Goal: Find specific page/section: Find specific page/section

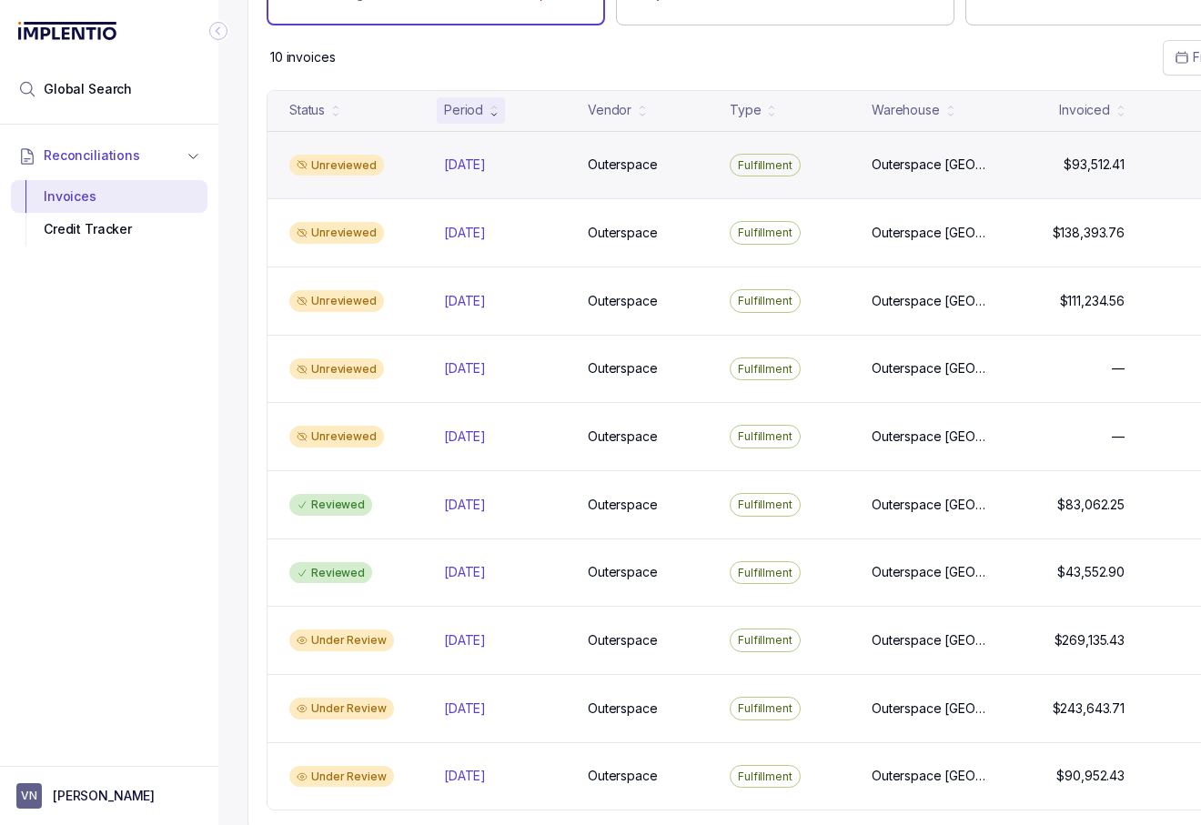
scroll to position [149, 0]
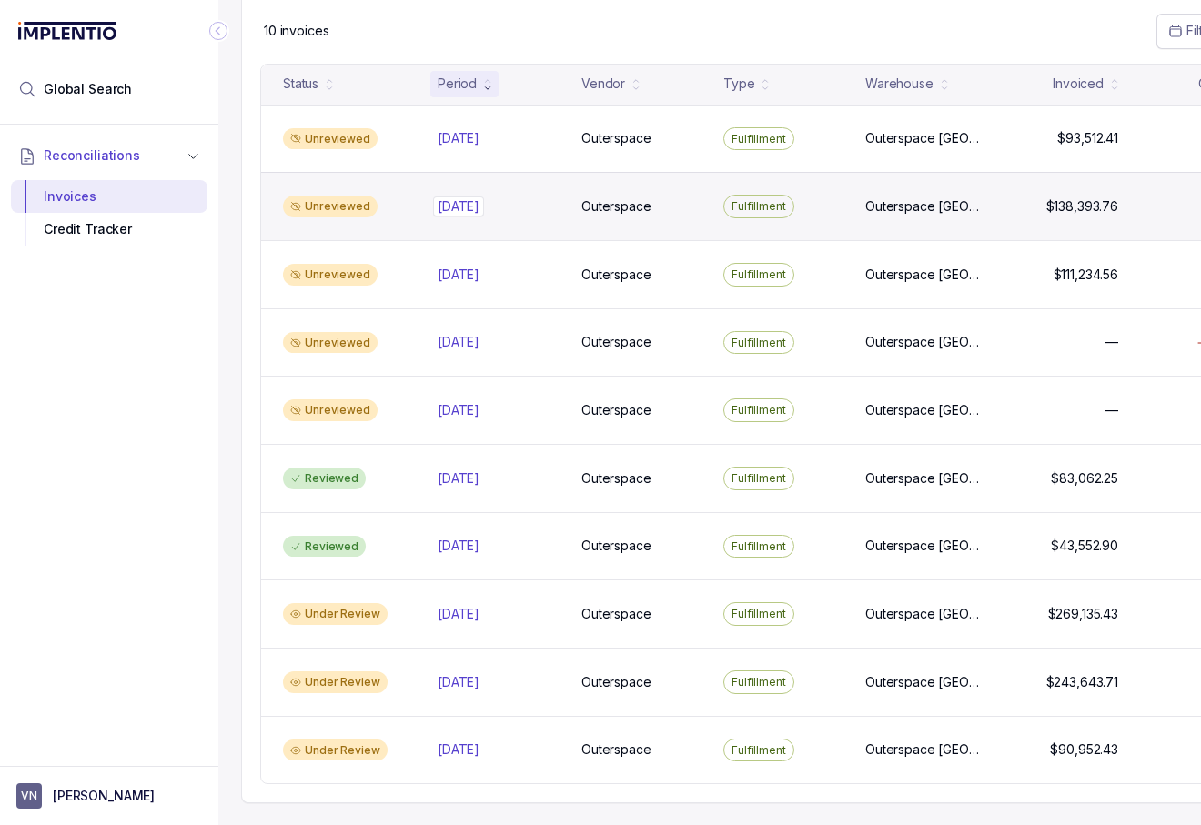
click at [437, 206] on div "[DATE] [DATE]" at bounding box center [458, 206] width 42 height 18
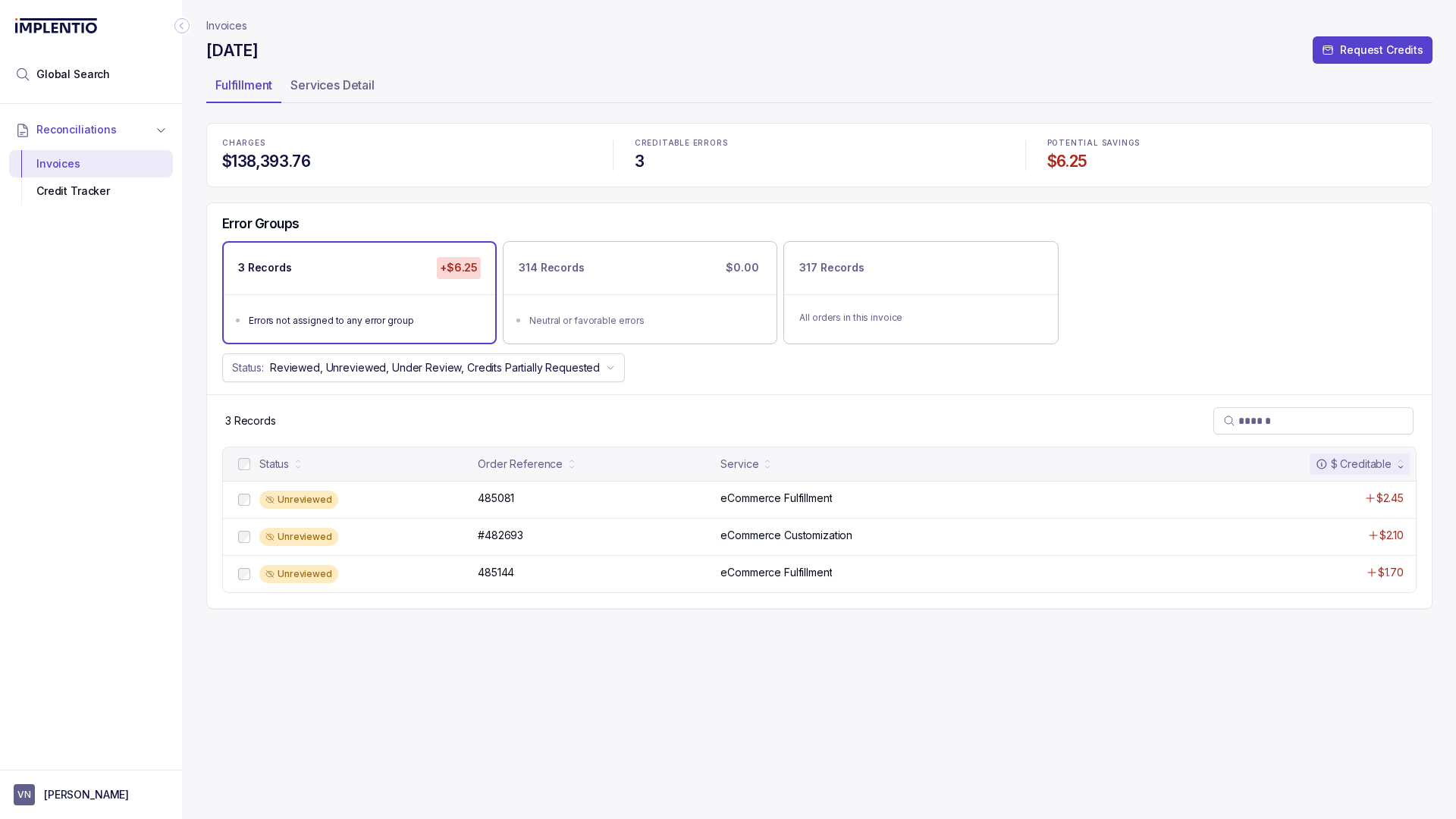
click at [181, 29] on icon "Collapse Icon" at bounding box center [182, 26] width 15 height 15
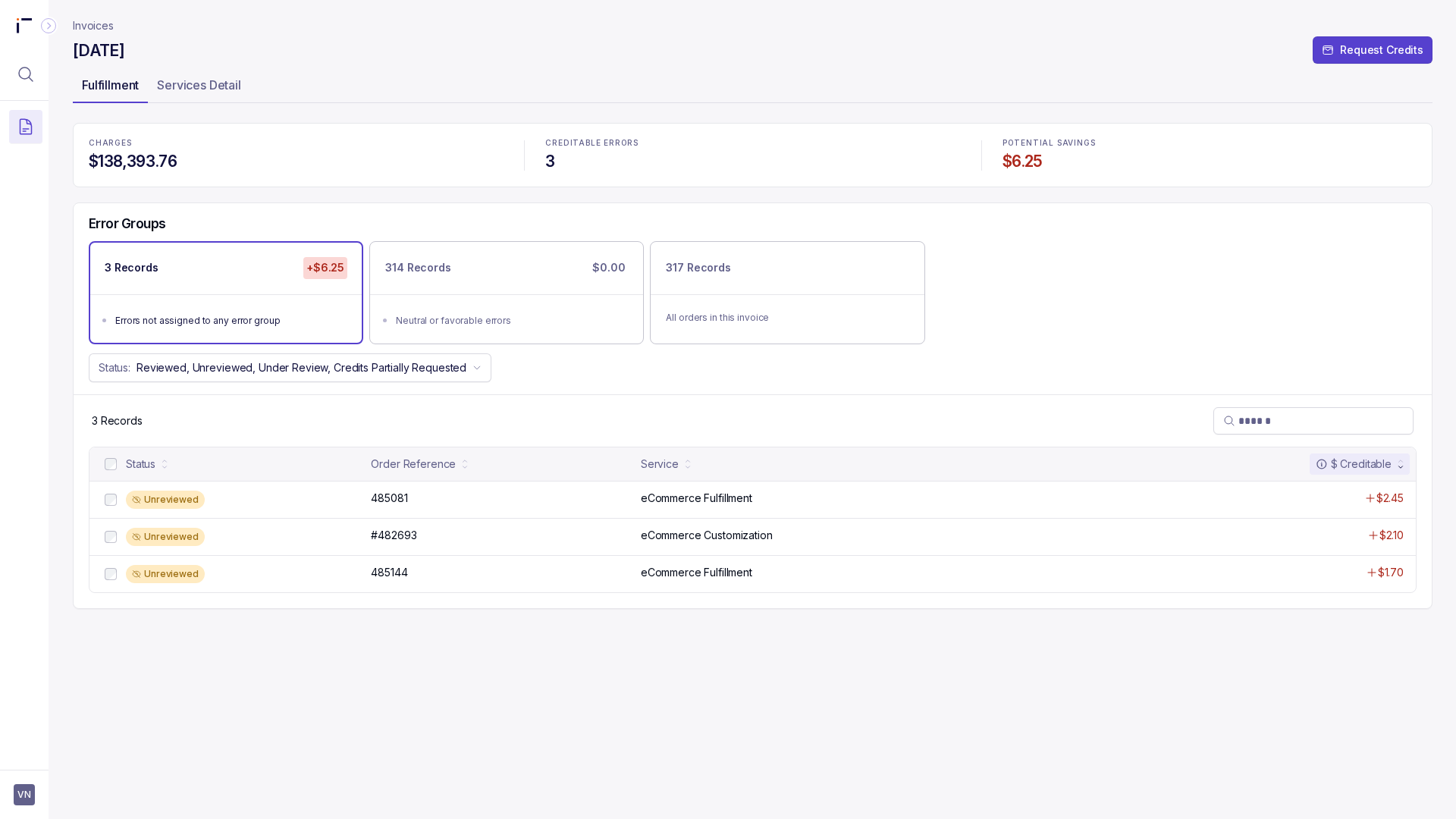
click at [118, 86] on p "Fulfillment" at bounding box center [110, 85] width 57 height 18
click at [14, 79] on button "Menu Icon Button MagnifyingGlassIcon" at bounding box center [26, 74] width 33 height 33
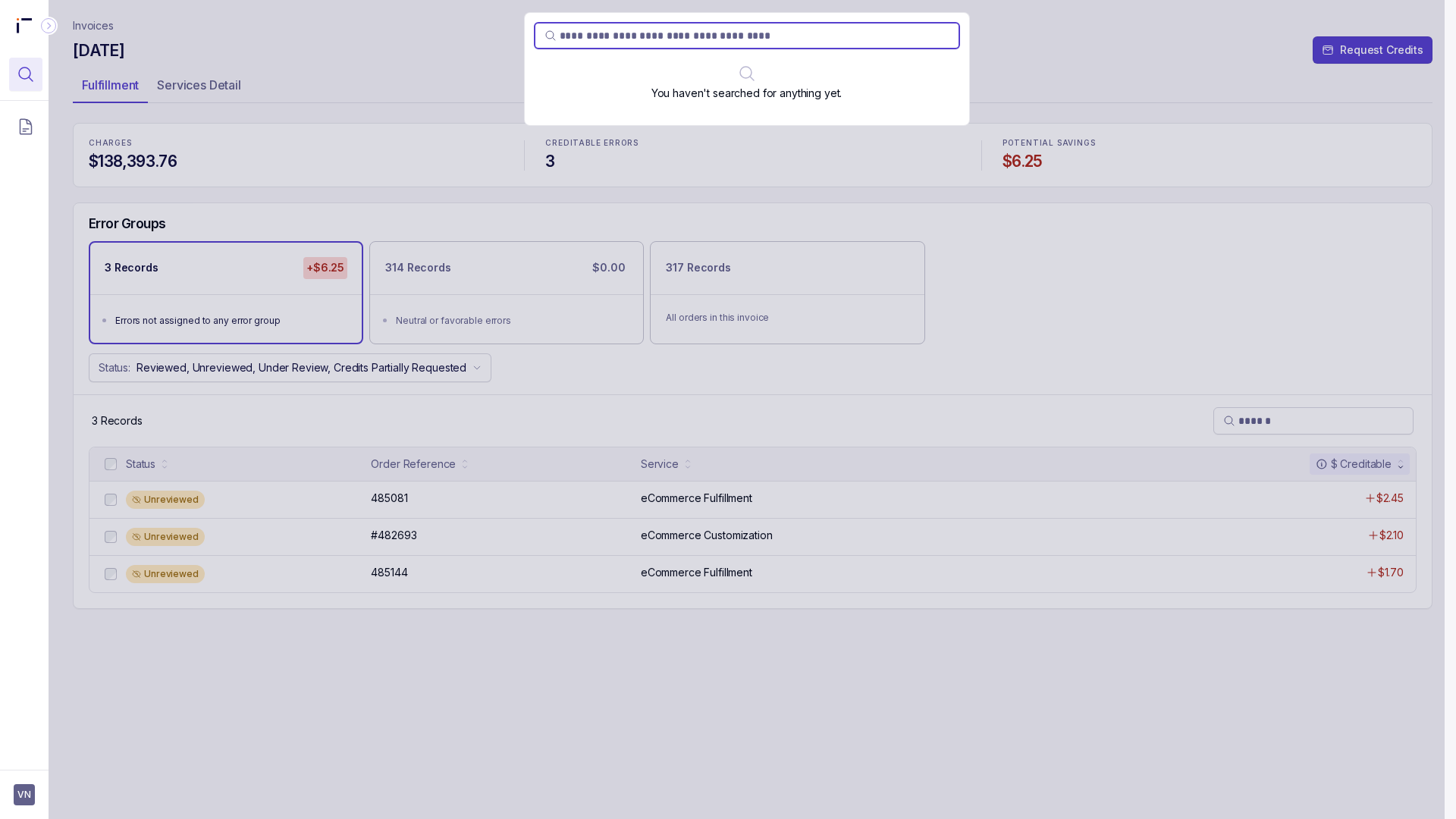
click at [112, 91] on div "You haven't searched for anything yet." at bounding box center [746, 410] width 1396 height 819
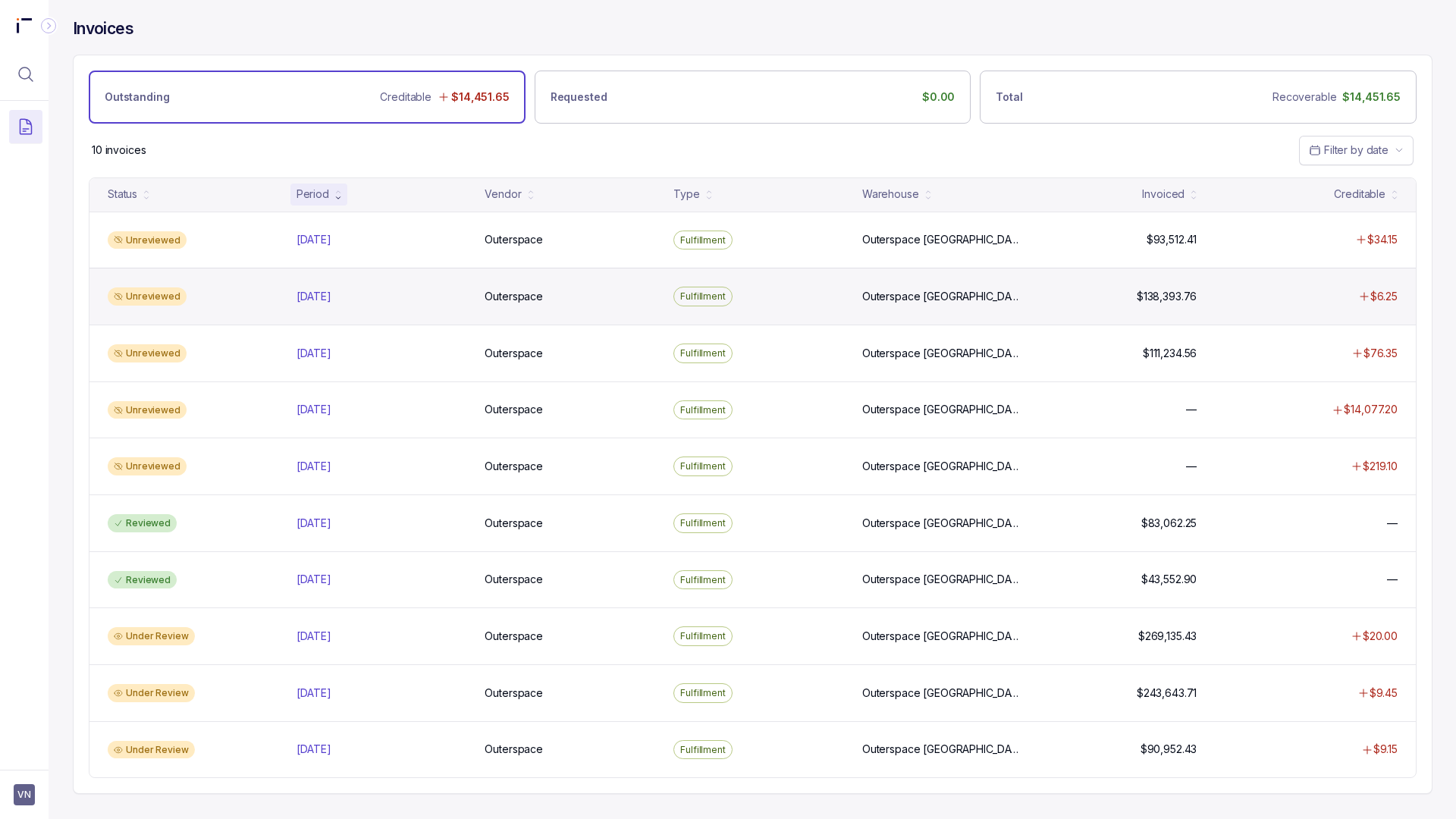
click at [158, 299] on div "Unreviewed" at bounding box center [147, 297] width 79 height 18
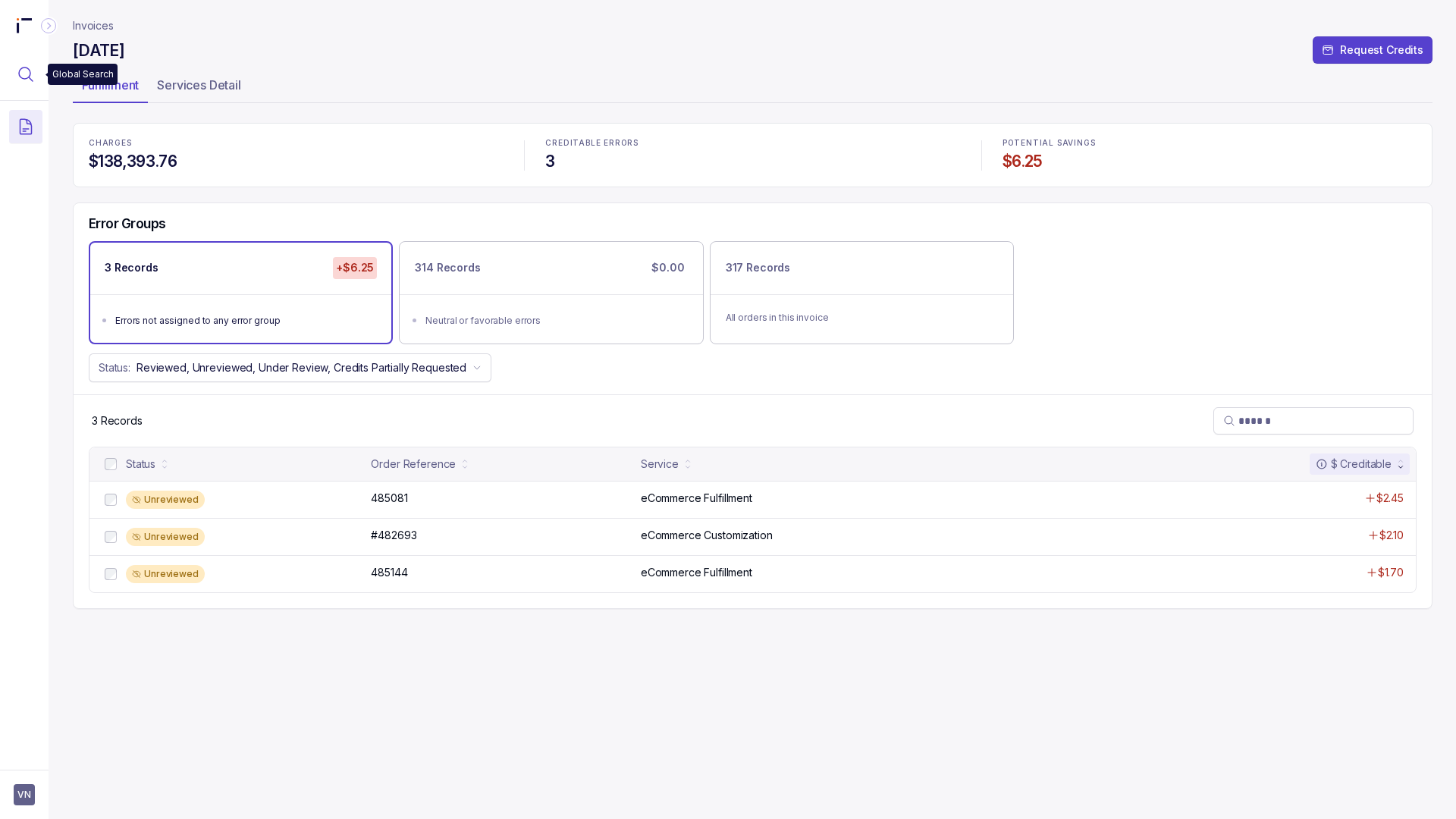
click at [23, 79] on icon "Menu Icon Button MagnifyingGlassIcon" at bounding box center [26, 74] width 18 height 18
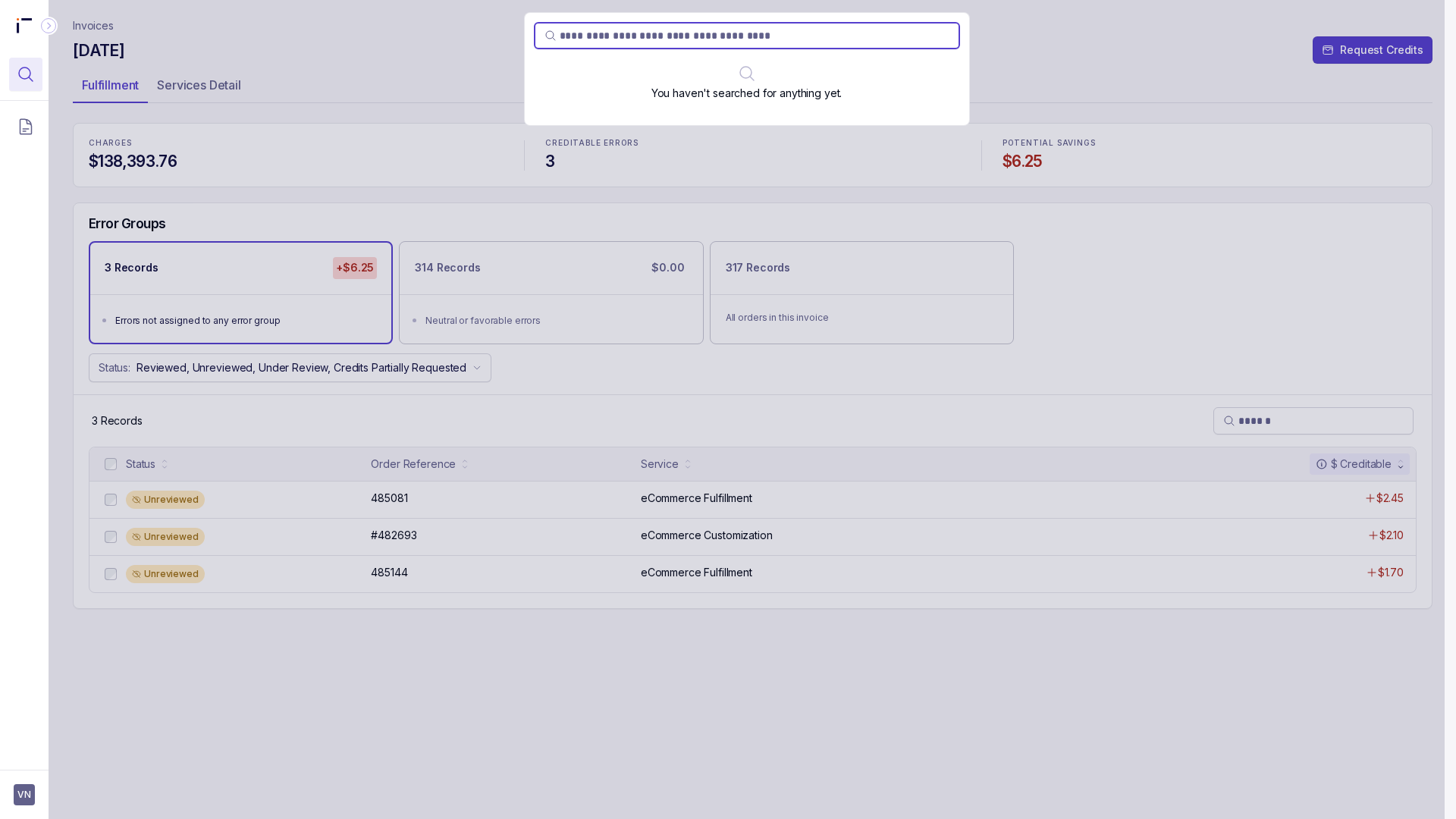
click at [95, 88] on div "You haven't searched for anything yet." at bounding box center [746, 410] width 1396 height 819
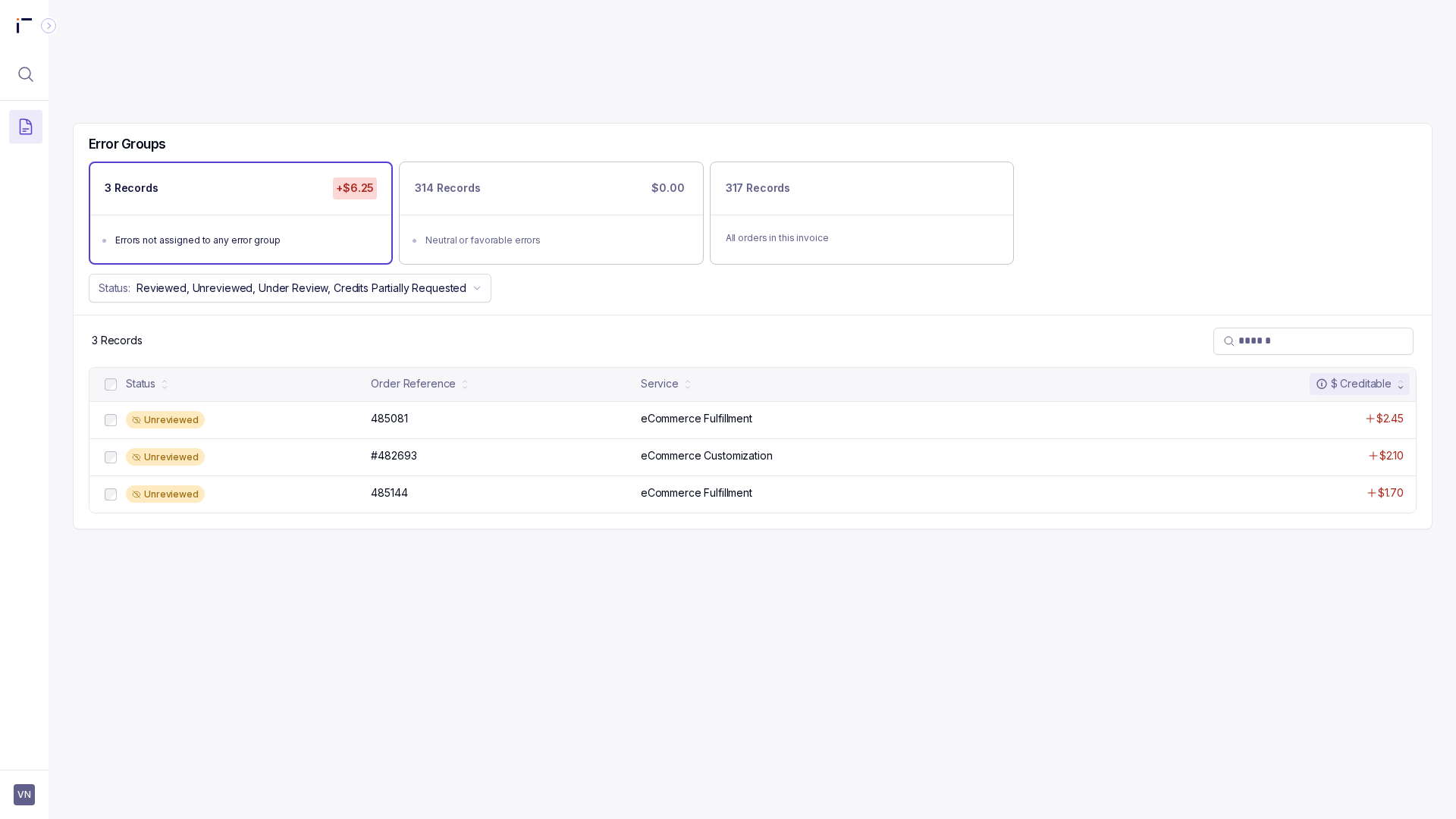
click at [18, 18] on icon at bounding box center [24, 26] width 30 height 15
click at [18, 23] on icon at bounding box center [24, 26] width 30 height 15
click at [18, 24] on icon at bounding box center [18, 28] width 3 height 10
click at [21, 23] on icon at bounding box center [24, 26] width 30 height 15
click at [21, 24] on icon at bounding box center [24, 26] width 30 height 15
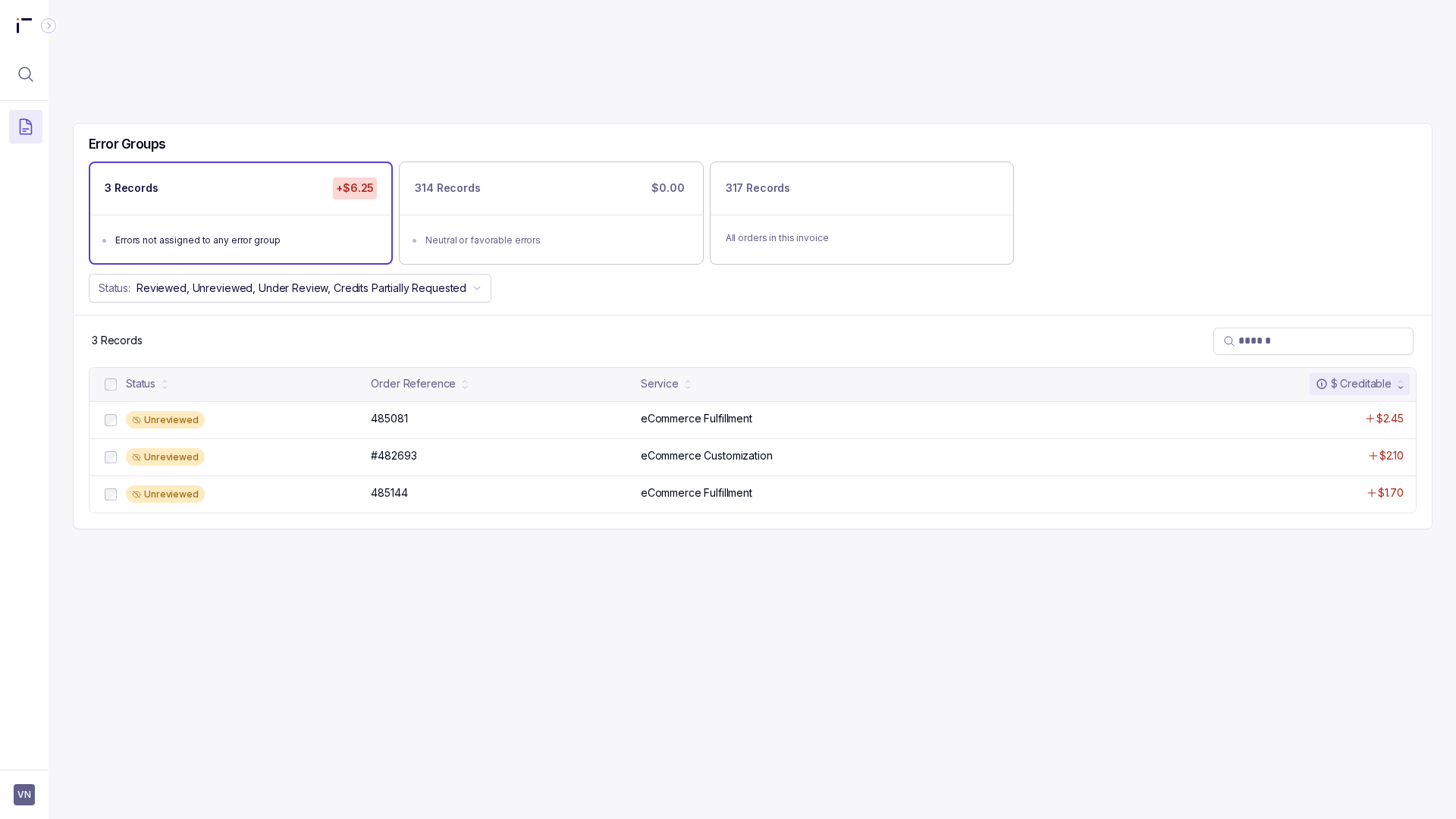
click at [46, 21] on icon "Collapse Icon" at bounding box center [48, 26] width 15 height 15
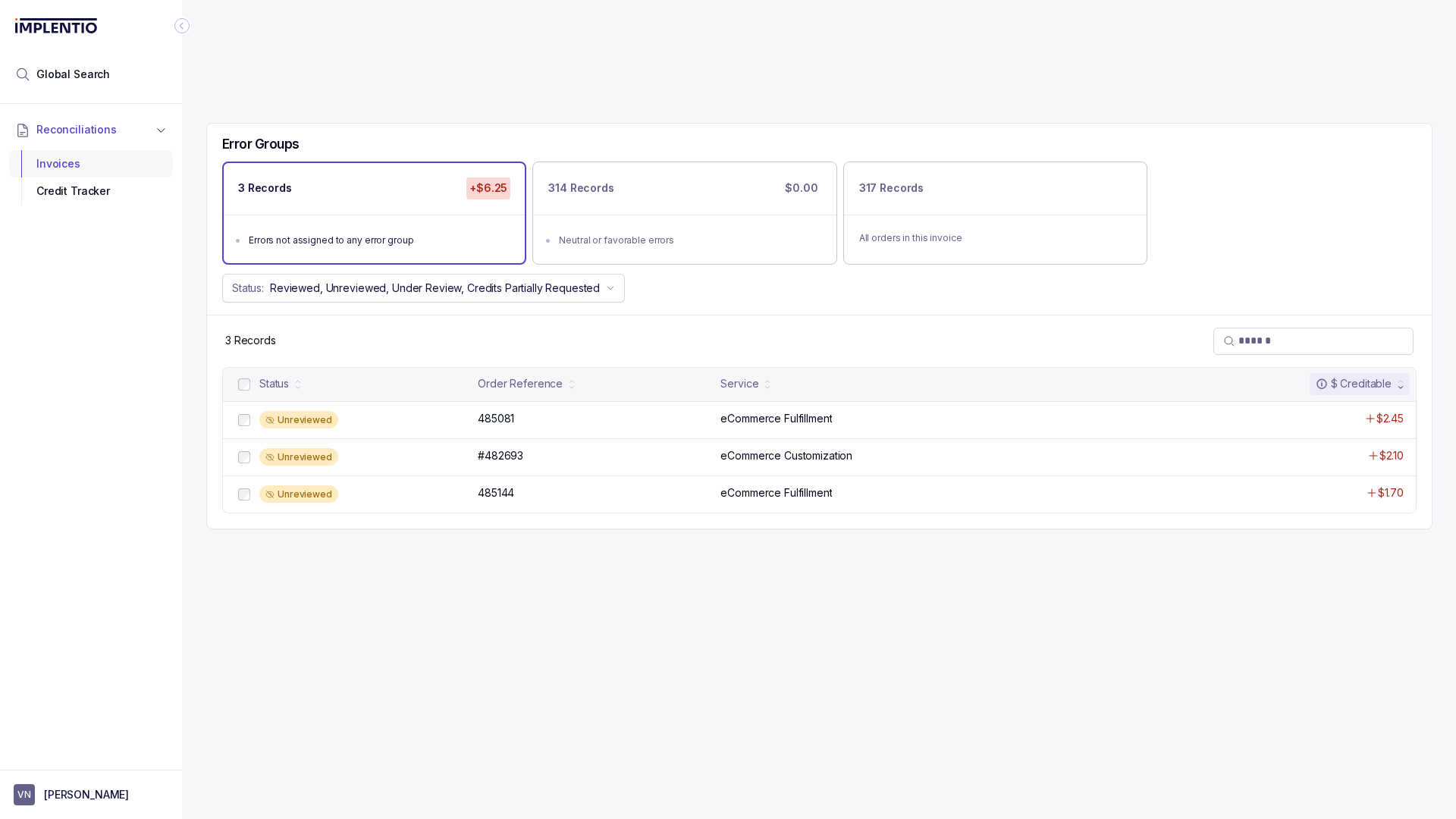
click at [59, 164] on div "Invoices" at bounding box center [90, 163] width 139 height 28
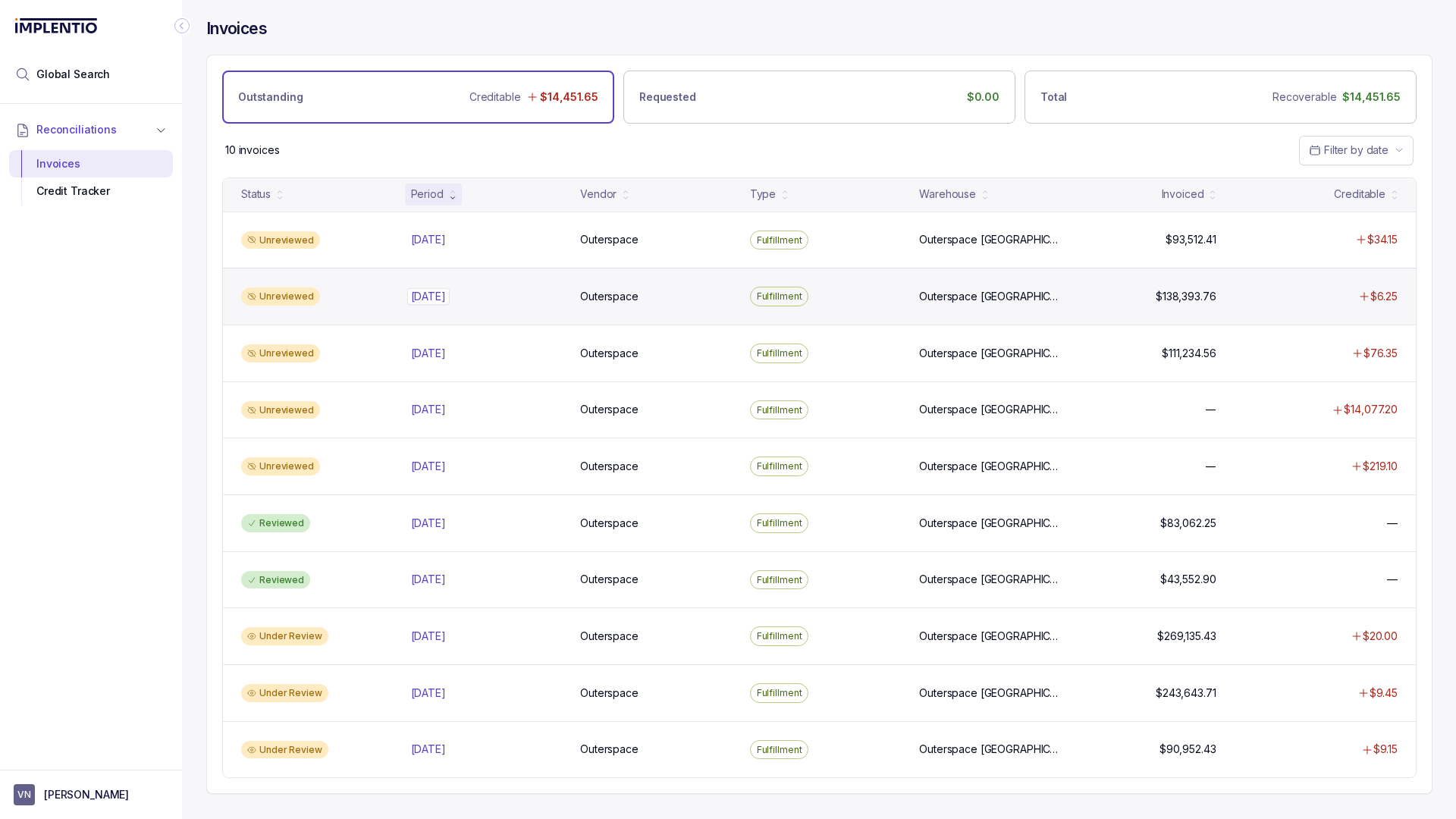
click at [443, 298] on p "[DATE]" at bounding box center [428, 297] width 43 height 17
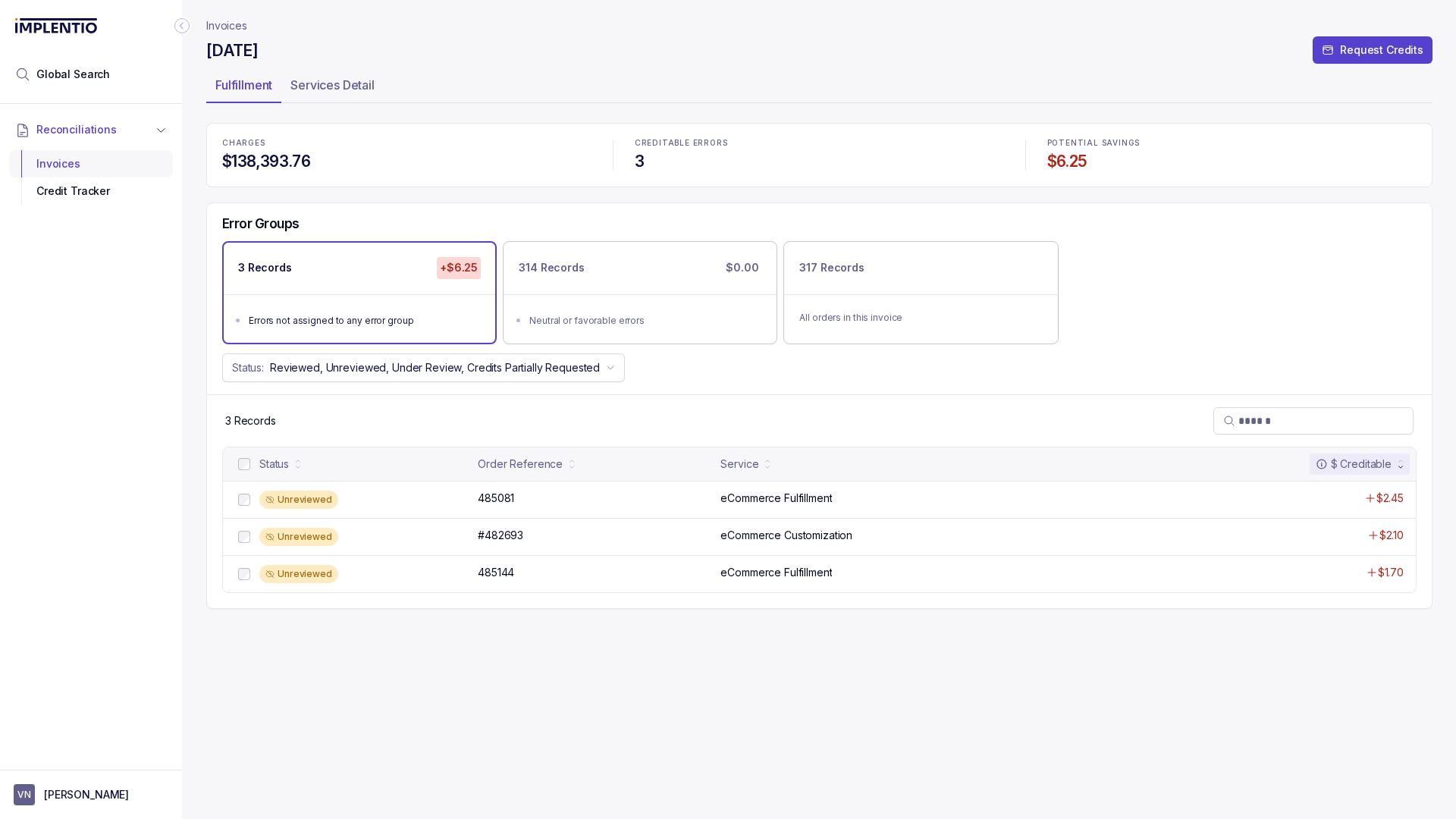
click at [68, 164] on div "Invoices" at bounding box center [90, 163] width 139 height 28
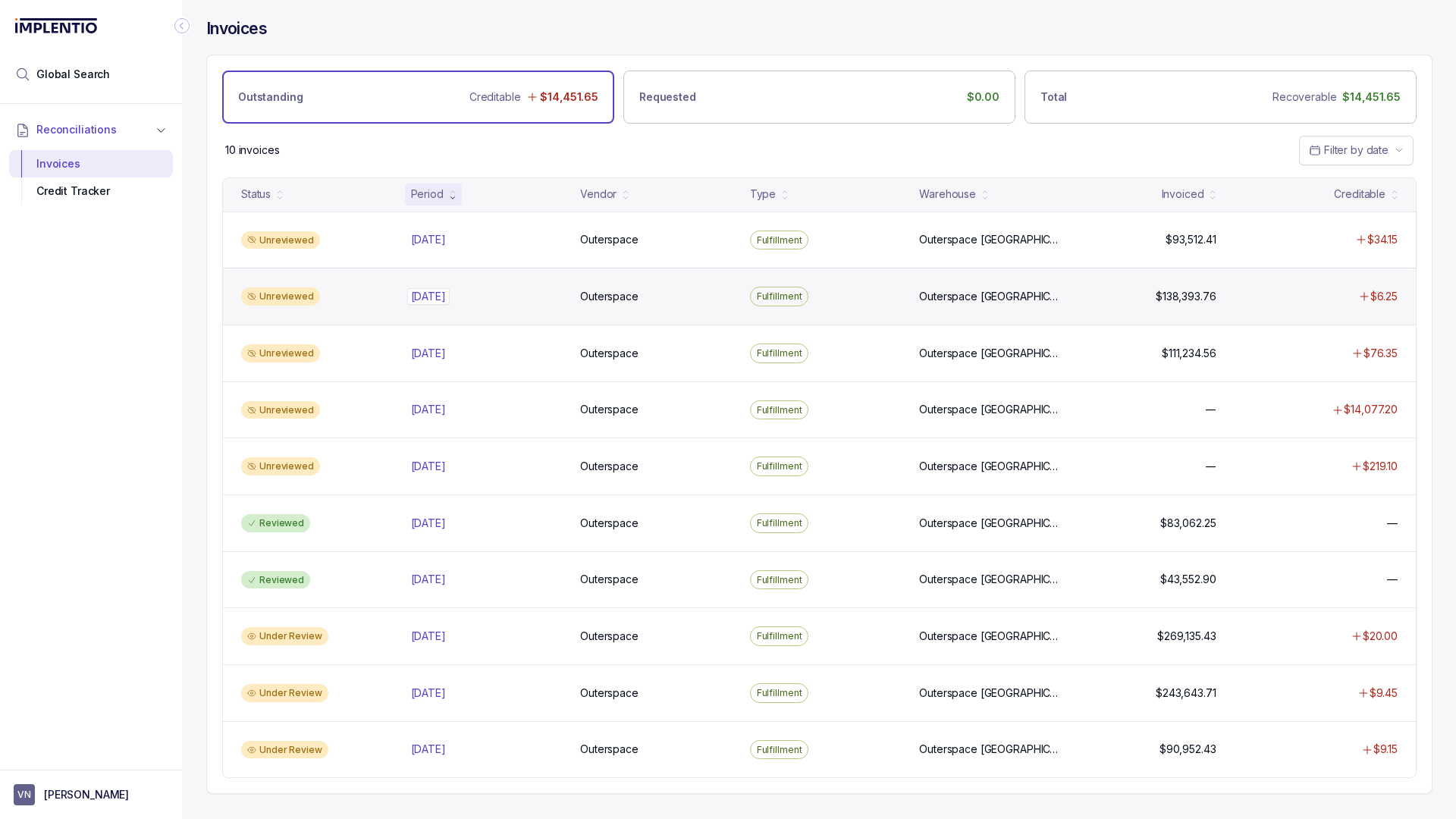
click at [449, 297] on p "[DATE]" at bounding box center [428, 297] width 43 height 17
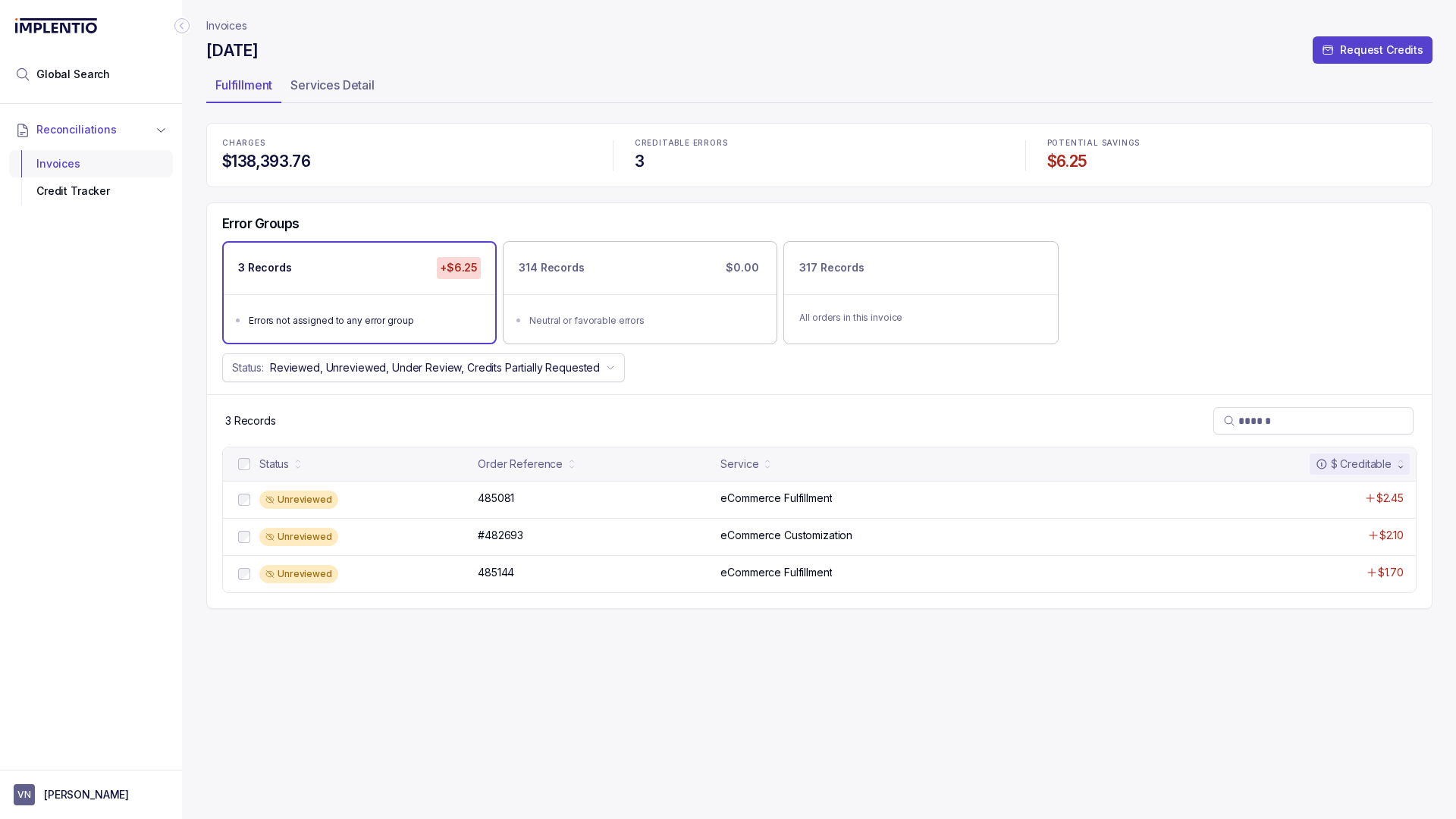
click at [62, 165] on div "Invoices" at bounding box center [90, 163] width 139 height 28
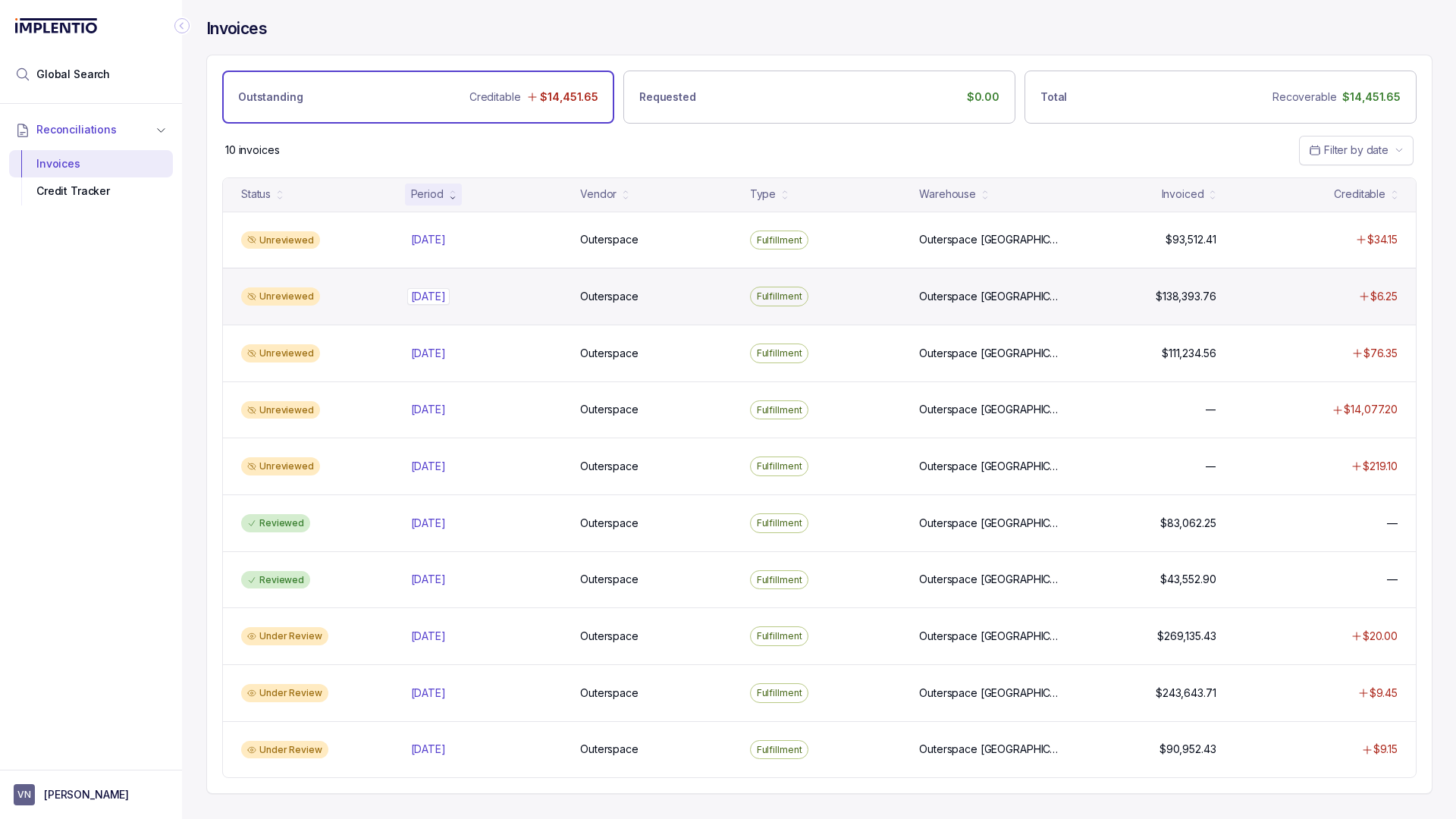
click at [436, 299] on p "[DATE]" at bounding box center [428, 297] width 43 height 17
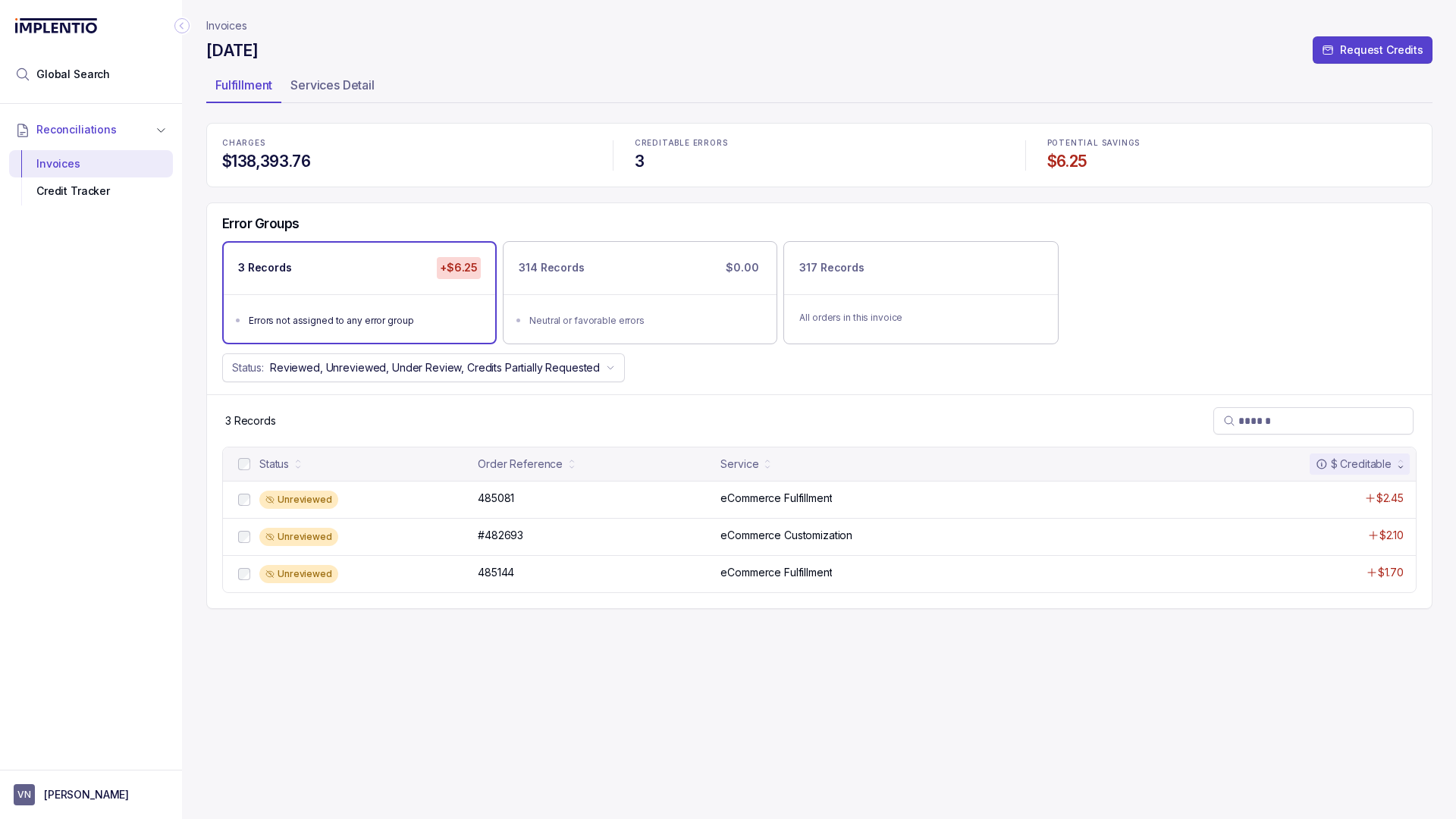
click at [236, 30] on p "Invoices" at bounding box center [226, 26] width 41 height 15
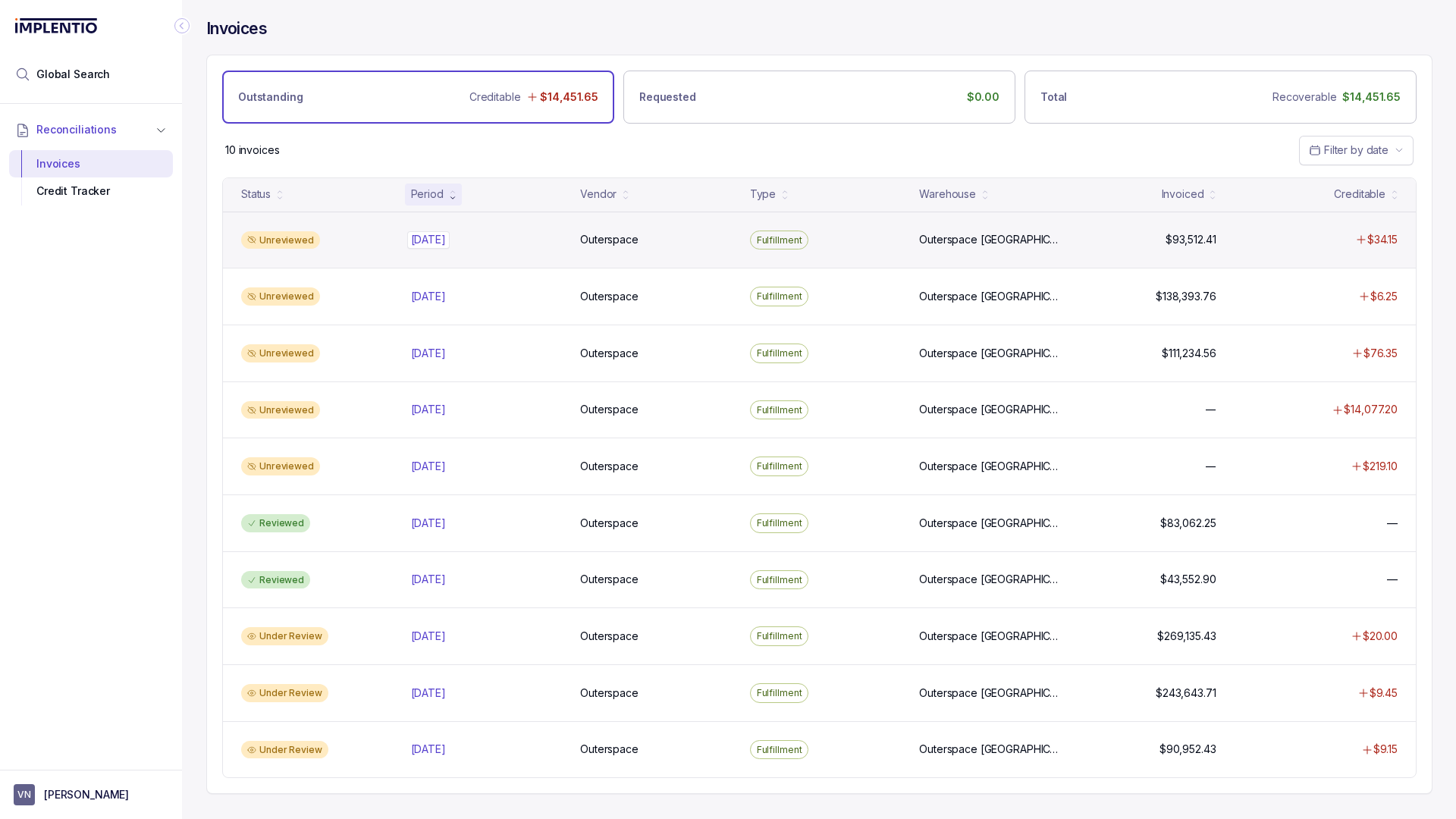
click at [432, 246] on p "[DATE]" at bounding box center [428, 239] width 43 height 17
